Goal: Information Seeking & Learning: Learn about a topic

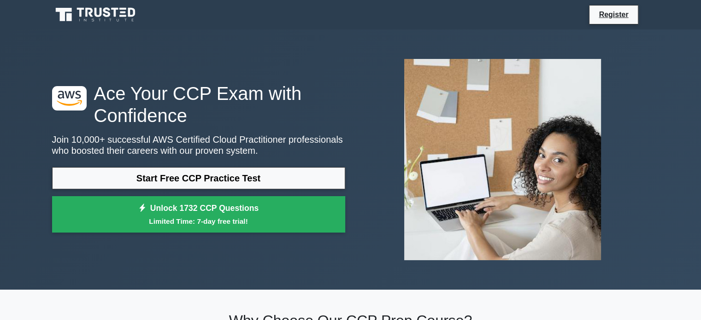
click at [209, 177] on link "Start Free CCP Practice Test" at bounding box center [198, 178] width 293 height 22
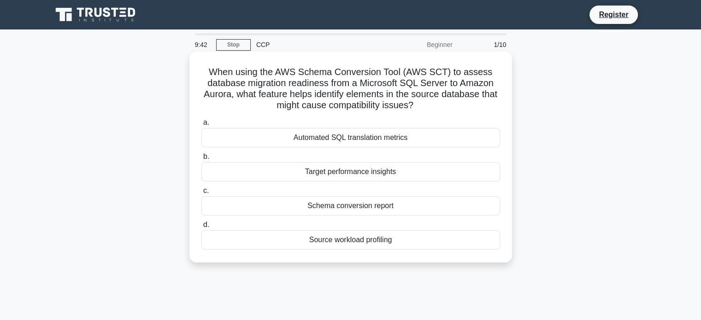
click at [359, 134] on div "Automated SQL translation metrics" at bounding box center [350, 137] width 298 height 19
click at [201, 126] on input "a. Automated SQL translation metrics" at bounding box center [201, 123] width 0 height 6
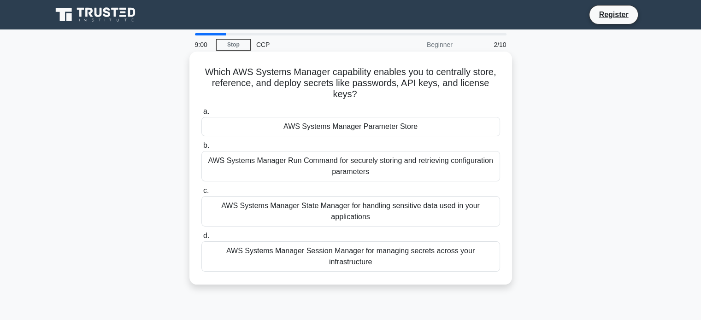
click at [374, 125] on div "AWS Systems Manager Parameter Store" at bounding box center [350, 126] width 298 height 19
click at [201, 115] on input "a. AWS Systems Manager Parameter Store" at bounding box center [201, 112] width 0 height 6
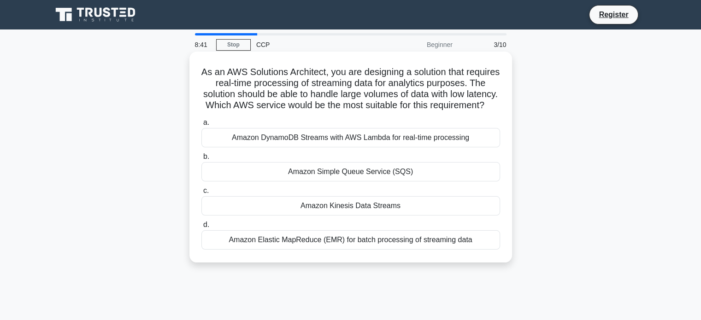
click at [368, 180] on div "Amazon Simple Queue Service (SQS)" at bounding box center [350, 171] width 298 height 19
click at [201, 160] on input "b. Amazon Simple Queue Service (SQS)" at bounding box center [201, 157] width 0 height 6
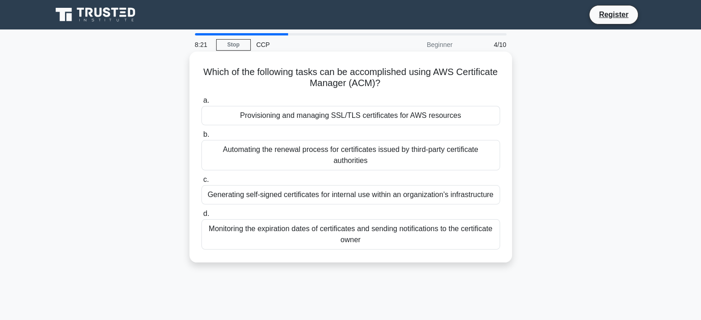
click at [322, 119] on div "Provisioning and managing SSL/TLS certificates for AWS resources" at bounding box center [350, 115] width 298 height 19
click at [201, 104] on input "a. Provisioning and managing SSL/TLS certificates for AWS resources" at bounding box center [201, 101] width 0 height 6
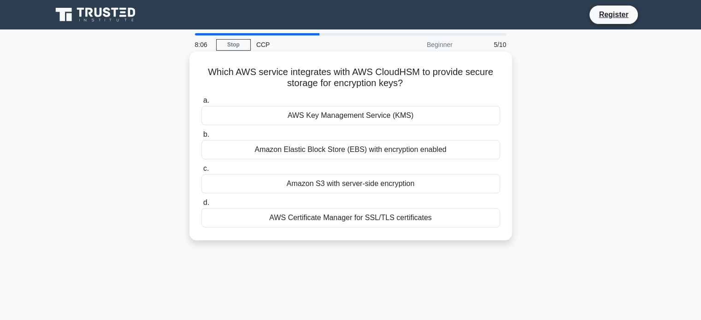
click at [368, 143] on div "Amazon Elastic Block Store (EBS) with encryption enabled" at bounding box center [350, 149] width 298 height 19
click at [201, 138] on input "b. Amazon Elastic Block Store (EBS) with encryption enabled" at bounding box center [201, 135] width 0 height 6
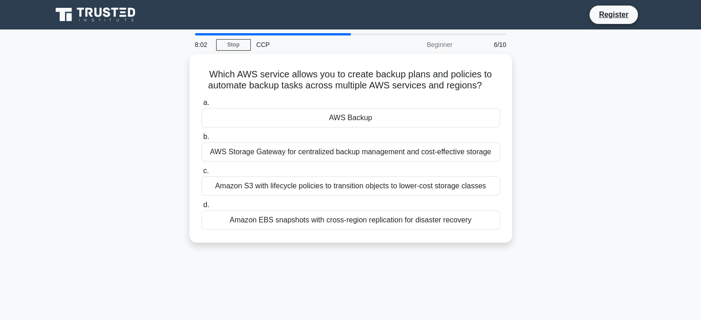
click at [269, 44] on div "CCP" at bounding box center [314, 44] width 127 height 18
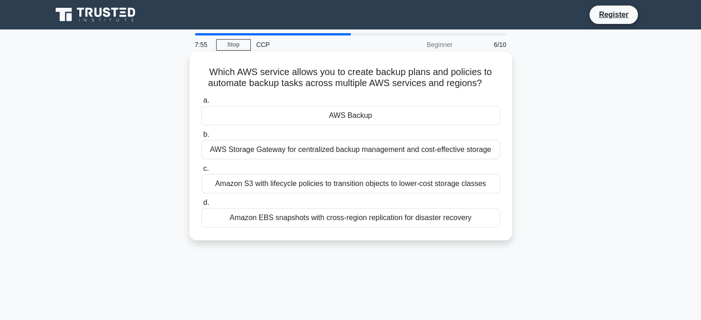
click at [352, 108] on div "AWS Backup" at bounding box center [350, 115] width 298 height 19
click at [201, 104] on input "a. AWS Backup" at bounding box center [201, 101] width 0 height 6
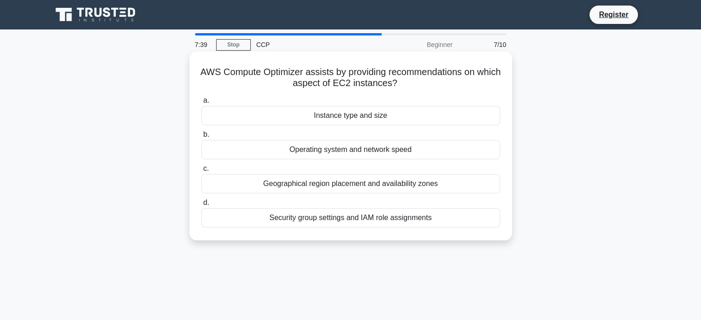
click at [355, 116] on div "Instance type and size" at bounding box center [350, 115] width 298 height 19
click at [201, 104] on input "a. Instance type and size" at bounding box center [201, 101] width 0 height 6
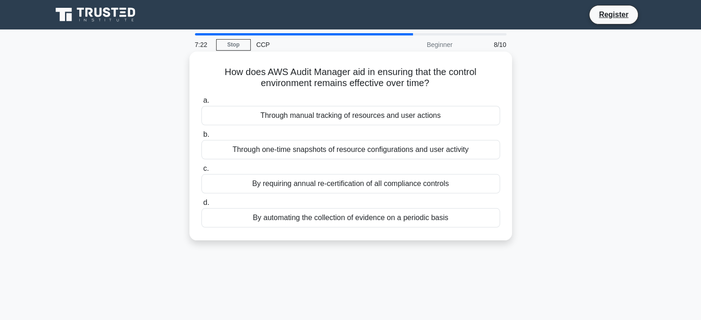
click at [374, 216] on div "By automating the collection of evidence on a periodic basis" at bounding box center [350, 217] width 298 height 19
click at [201, 206] on input "d. By automating the collection of evidence on a periodic basis" at bounding box center [201, 203] width 0 height 6
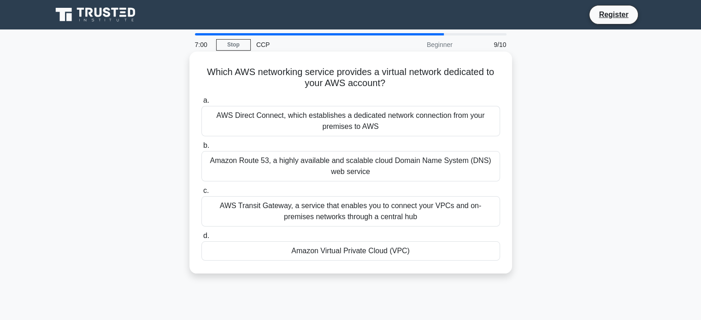
click at [330, 252] on div "Amazon Virtual Private Cloud (VPC)" at bounding box center [350, 250] width 298 height 19
click at [201, 239] on input "d. Amazon Virtual Private Cloud (VPC)" at bounding box center [201, 236] width 0 height 6
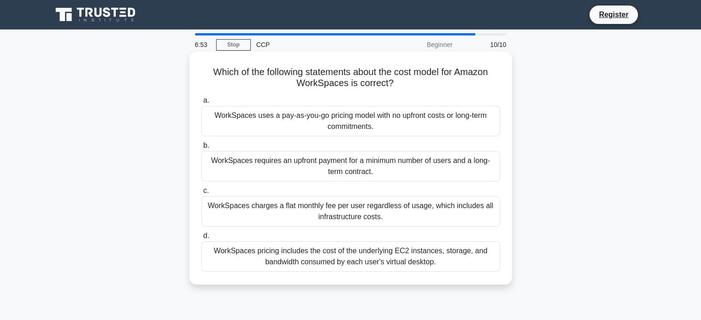
click at [326, 119] on div "WorkSpaces uses a pay-as-you-go pricing model with no upfront costs or long-ter…" at bounding box center [350, 121] width 298 height 30
click at [201, 104] on input "a. WorkSpaces uses a pay-as-you-go pricing model with no upfront costs or long-…" at bounding box center [201, 101] width 0 height 6
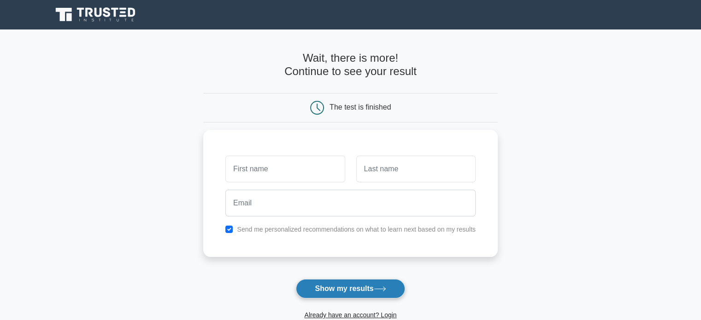
click at [383, 289] on icon at bounding box center [380, 288] width 12 height 5
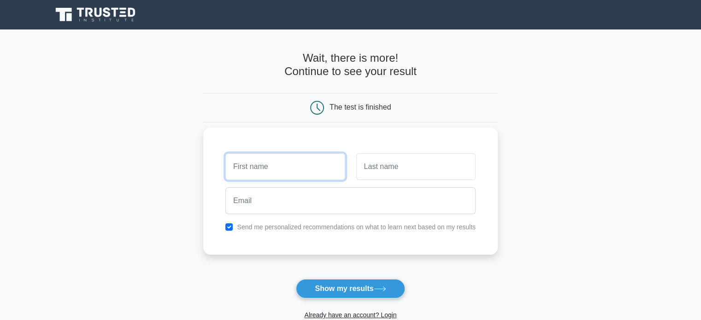
click at [286, 172] on input "text" at bounding box center [284, 166] width 119 height 27
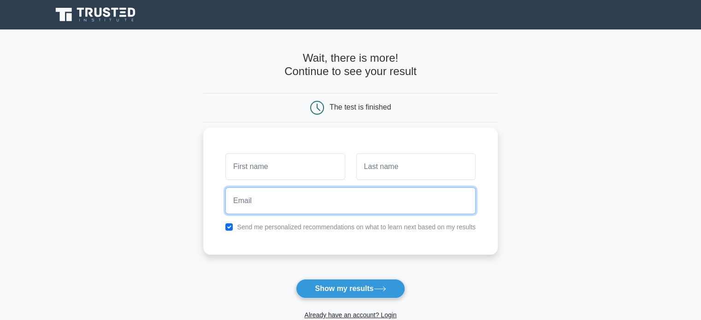
click at [338, 212] on input "email" at bounding box center [350, 200] width 250 height 27
type input "dfvgsd@ADf.com"
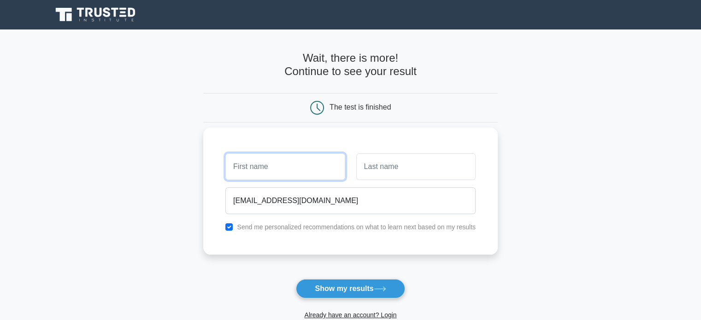
click at [261, 158] on input "text" at bounding box center [284, 166] width 119 height 27
type input "xdxdf"
click at [427, 167] on input "text" at bounding box center [415, 166] width 119 height 27
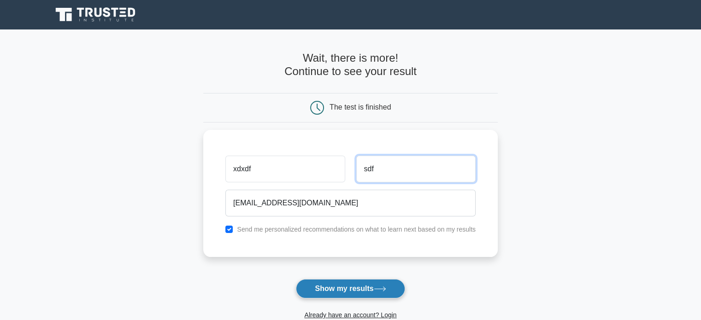
type input "sdf"
click at [338, 293] on button "Show my results" at bounding box center [350, 288] width 109 height 19
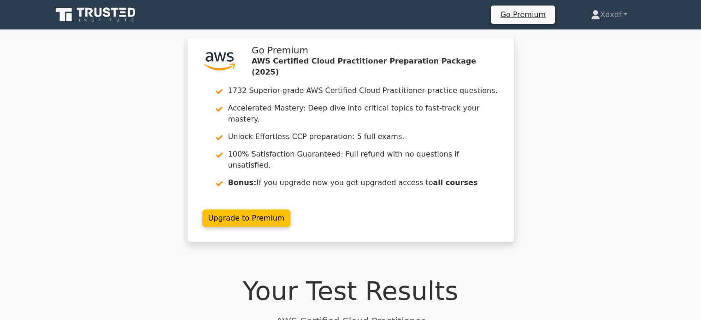
click at [699, 52] on div ".st0{fill:#252F3E;} .st1{fill-rule:evenodd;clip-rule:evenodd;fill:#FF9900;} Go …" at bounding box center [350, 145] width 701 height 216
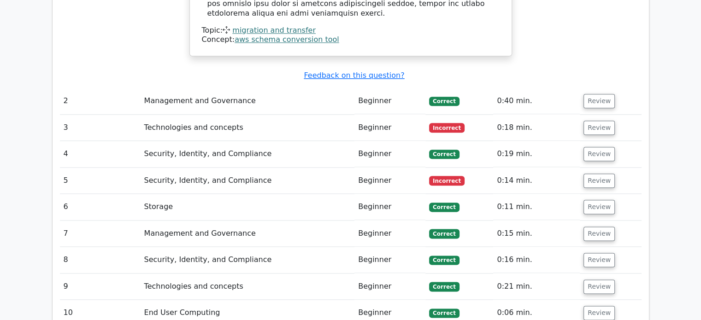
scroll to position [1113, 0]
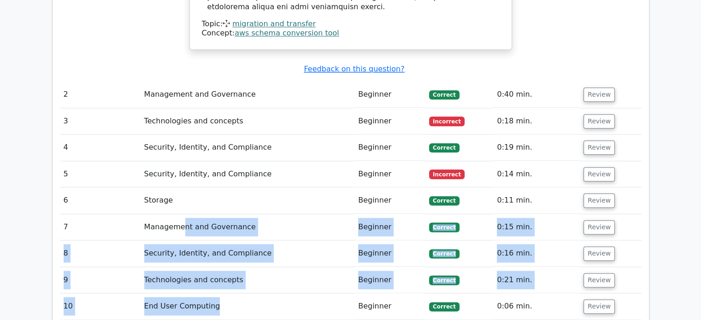
drag, startPoint x: 265, startPoint y: 262, endPoint x: 181, endPoint y: 178, distance: 118.2
click at [210, 267] on td "Technologies and concepts" at bounding box center [247, 280] width 214 height 26
